Goal: Use online tool/utility

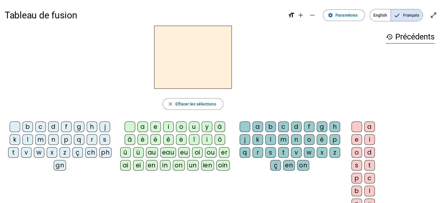
click at [64, 140] on div "p" at bounding box center [66, 139] width 11 height 11
click at [144, 128] on div "a" at bounding box center [142, 126] width 11 height 11
click at [157, 127] on div "e" at bounding box center [155, 126] width 11 height 11
click at [170, 129] on div "i" at bounding box center [168, 126] width 11 height 11
click at [183, 130] on div "o" at bounding box center [181, 126] width 11 height 11
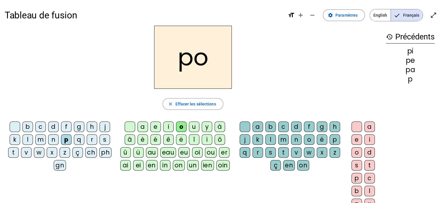
click at [192, 126] on div "u" at bounding box center [194, 126] width 11 height 11
click at [208, 125] on div "y" at bounding box center [207, 126] width 11 height 11
click at [141, 140] on div "è" at bounding box center [142, 139] width 11 height 11
click at [153, 138] on div "é" at bounding box center [155, 139] width 11 height 11
click at [168, 140] on div "ê" at bounding box center [168, 139] width 11 height 11
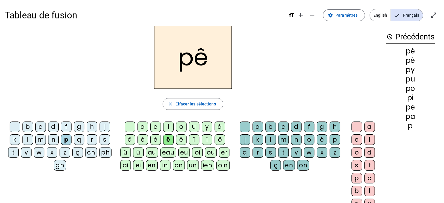
click at [11, 151] on div "t" at bounding box center [13, 152] width 11 height 11
click at [154, 139] on div "é" at bounding box center [155, 139] width 11 height 11
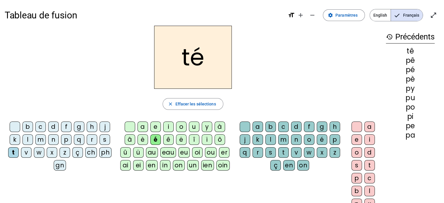
click at [141, 139] on div "è" at bounding box center [142, 139] width 11 height 11
click at [141, 124] on div "a" at bounding box center [142, 126] width 11 height 11
click at [154, 129] on div "e" at bounding box center [155, 126] width 11 height 11
click at [167, 127] on div "i" at bounding box center [168, 126] width 11 height 11
click at [182, 126] on div "o" at bounding box center [181, 126] width 11 height 11
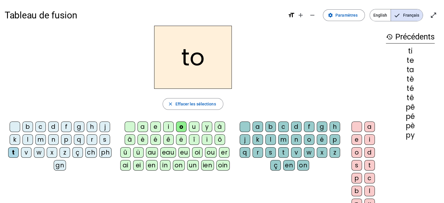
click at [191, 125] on div "u" at bounding box center [194, 126] width 11 height 11
click at [192, 152] on div "oi" at bounding box center [197, 152] width 11 height 11
click at [40, 139] on div "m" at bounding box center [40, 139] width 11 height 11
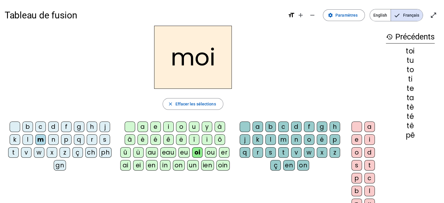
click at [28, 138] on div "l" at bounding box center [27, 139] width 11 height 11
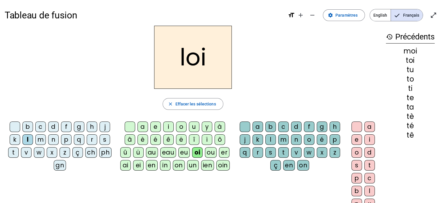
click at [104, 140] on div "s" at bounding box center [105, 139] width 11 height 11
click at [90, 137] on div "r" at bounding box center [92, 139] width 11 height 11
click at [40, 139] on div "m" at bounding box center [40, 139] width 11 height 11
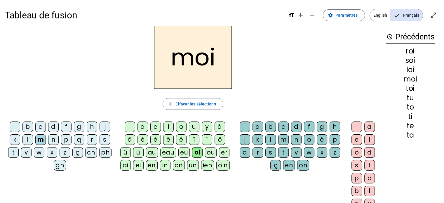
click at [13, 152] on div "t" at bounding box center [13, 152] width 11 height 11
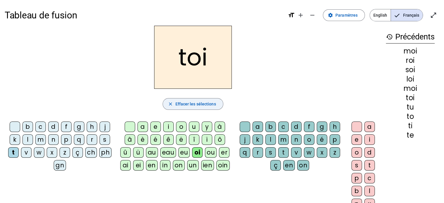
click at [170, 104] on mat-icon "close" at bounding box center [169, 103] width 5 height 5
